Goal: Obtain resource: Obtain resource

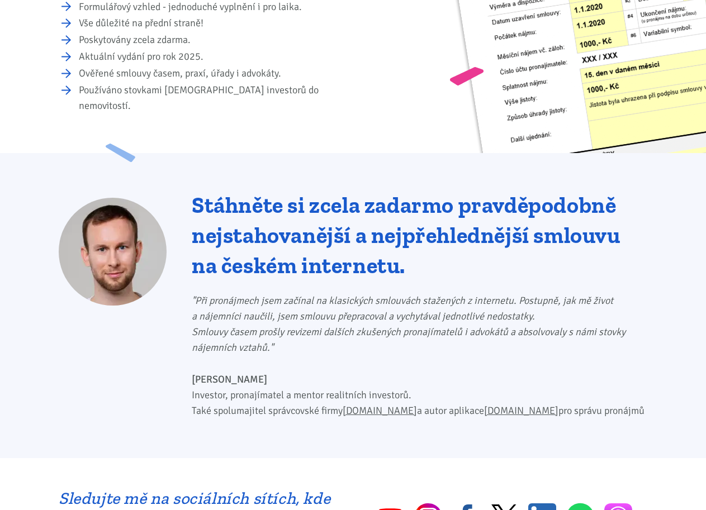
scroll to position [855, 0]
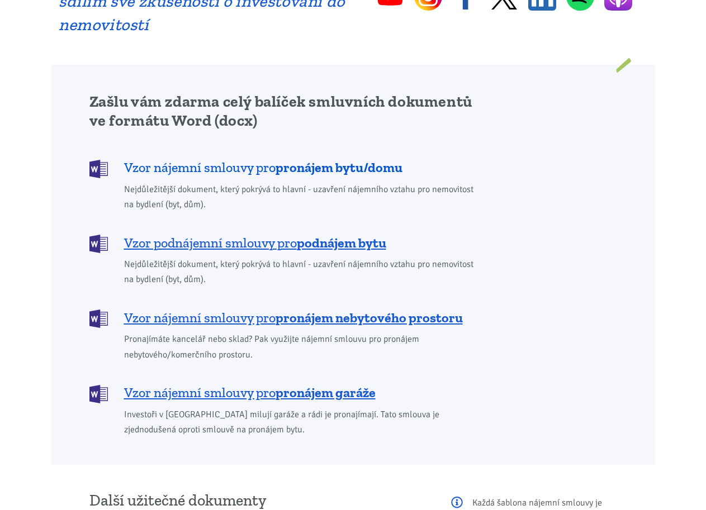
click at [268, 159] on span "Vzor nájemní smlouvy pro pronájem bytu/domu" at bounding box center [263, 168] width 278 height 18
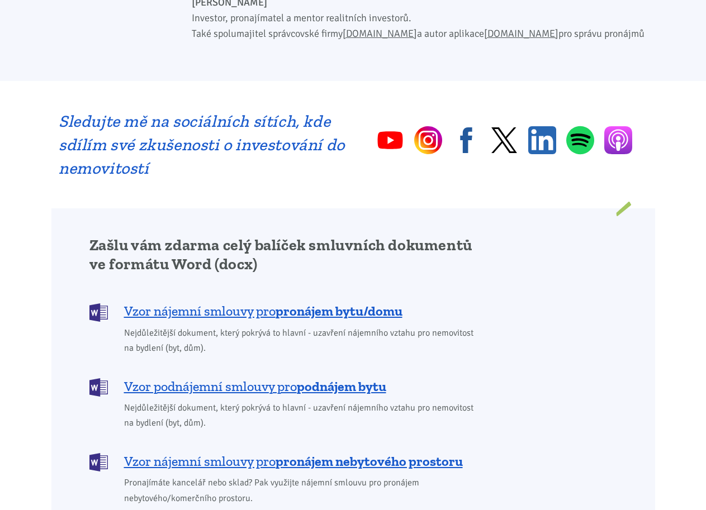
scroll to position [702, 0]
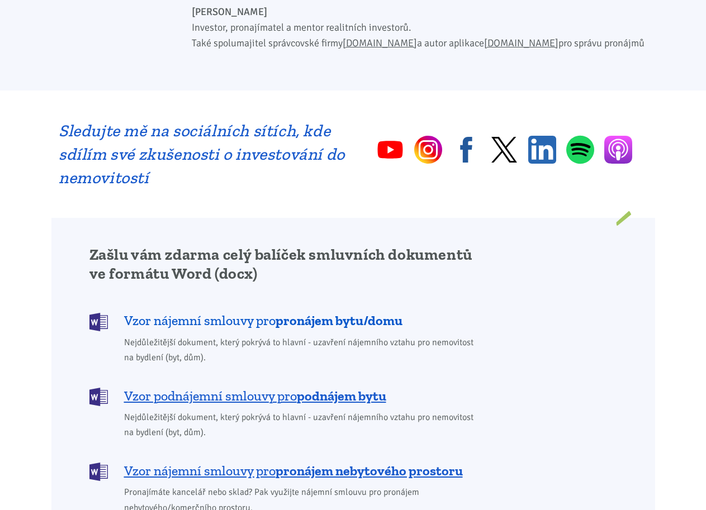
click at [339, 312] on b "pronájem bytu/domu" at bounding box center [339, 320] width 127 height 16
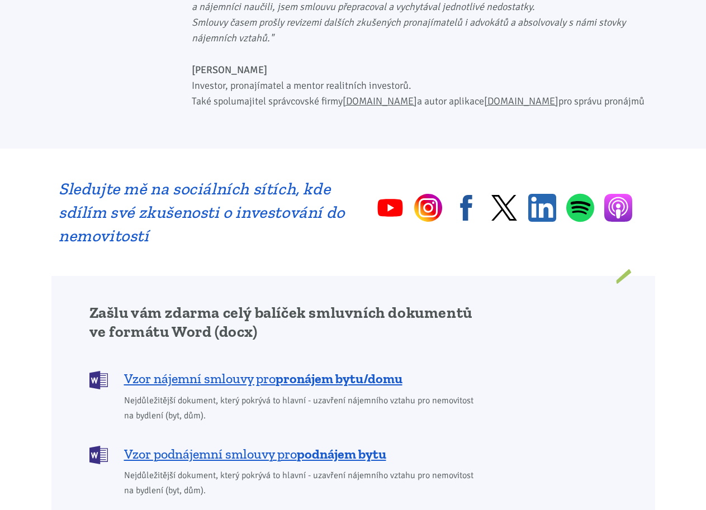
scroll to position [601, 0]
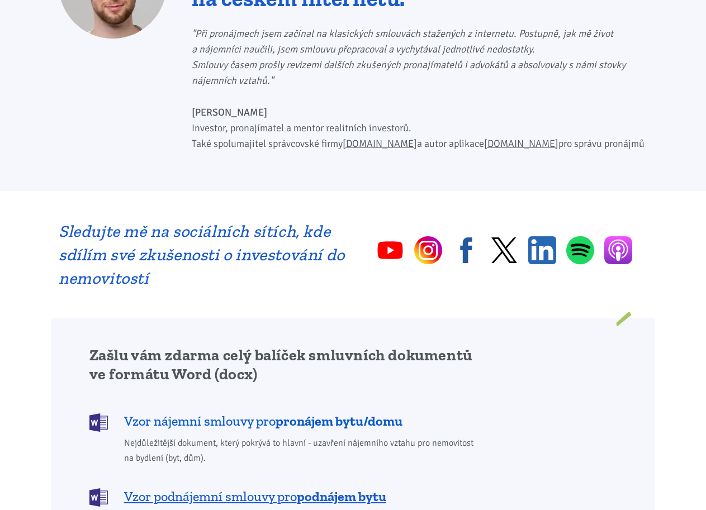
click at [97, 414] on img at bounding box center [98, 423] width 18 height 18
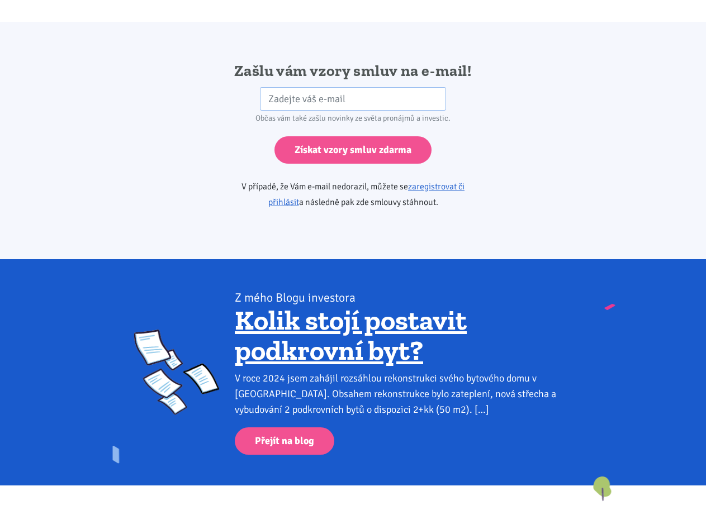
scroll to position [1867, 0]
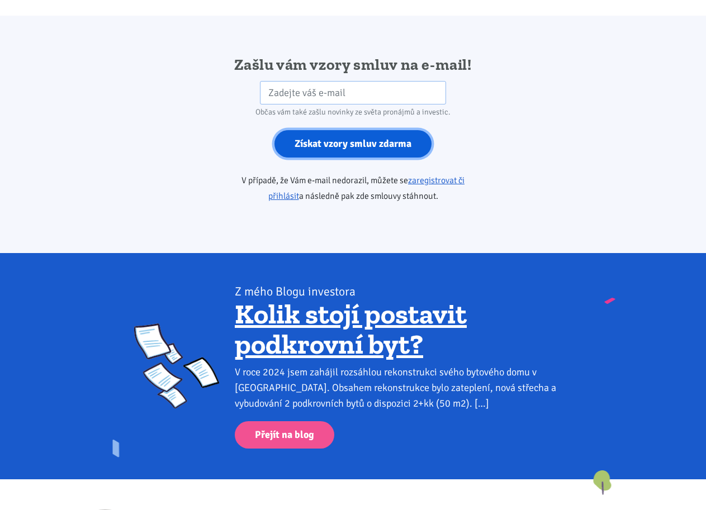
click at [361, 130] on input "Získat vzory smluv zdarma" at bounding box center [352, 143] width 157 height 27
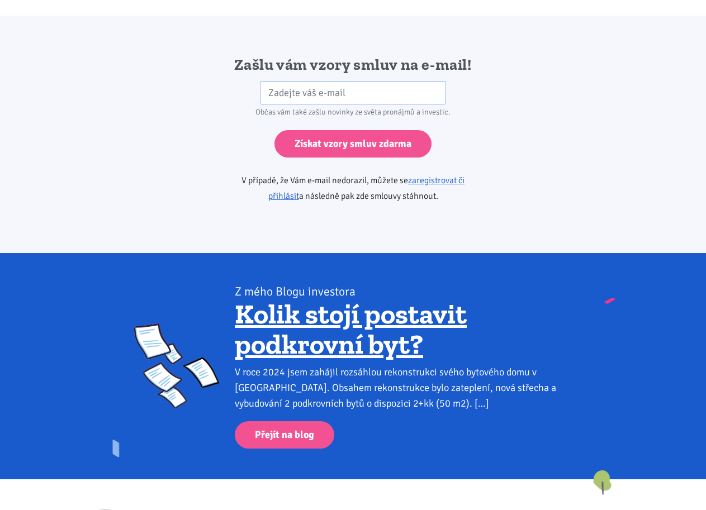
click at [612, 191] on div "Zašlu vám vzory smluv na e-mail! HP Občas vám také zašlu novinky ze světa proná…" at bounding box center [353, 134] width 604 height 159
click at [365, 81] on input "email" at bounding box center [353, 93] width 186 height 24
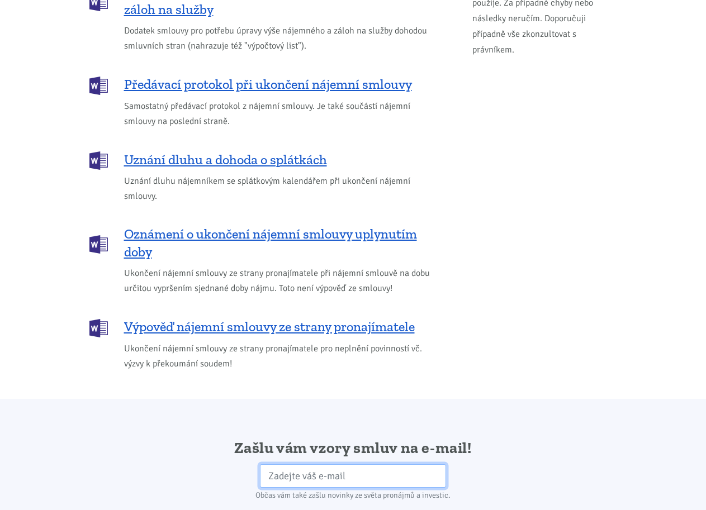
scroll to position [1419, 0]
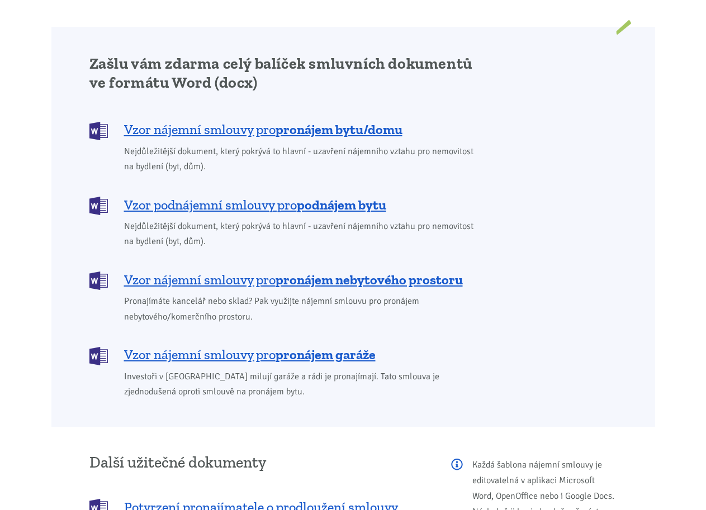
scroll to position [855, 0]
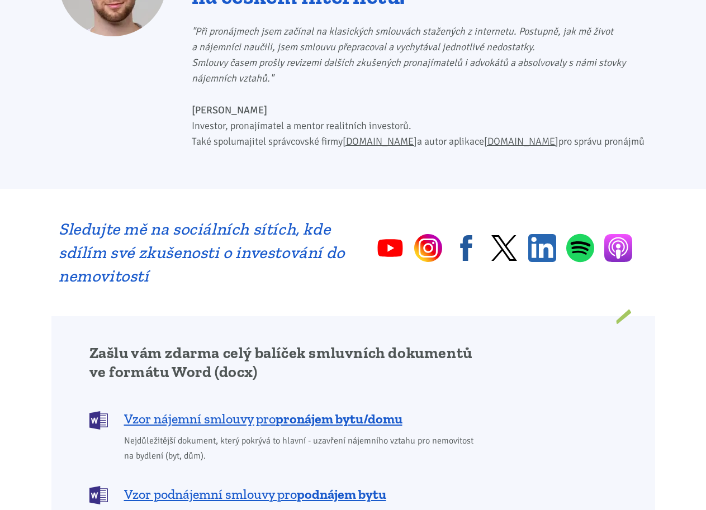
scroll to position [1517, 0]
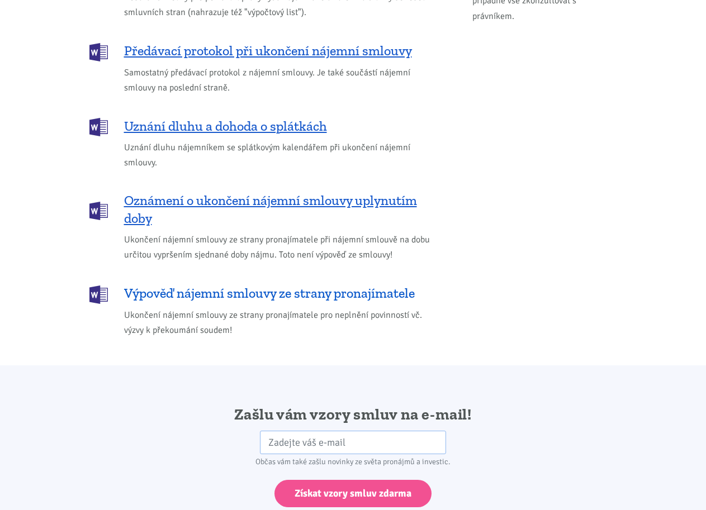
click at [371, 284] on span "Výpověď nájemní smlouvy ze strany pronajímatele" at bounding box center [269, 293] width 291 height 18
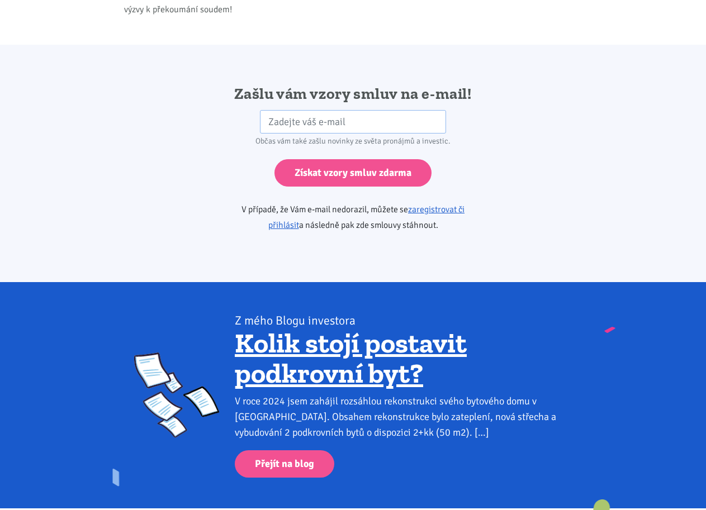
scroll to position [1867, 0]
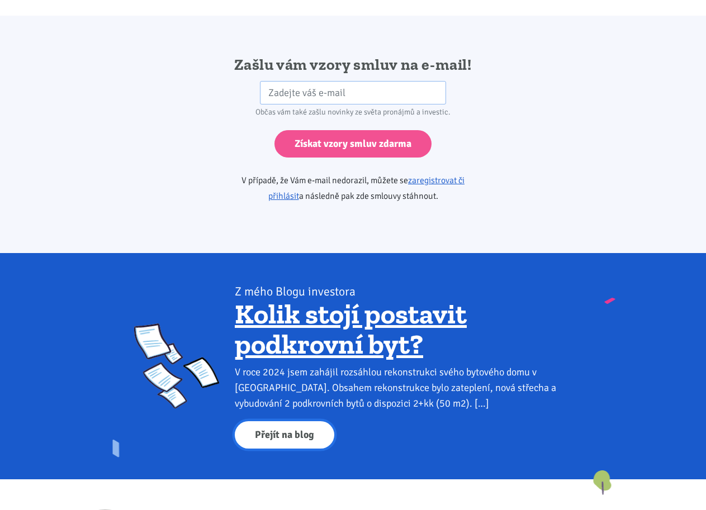
click at [298, 425] on link "Přejít na blog" at bounding box center [284, 434] width 99 height 27
